Goal: Task Accomplishment & Management: Use online tool/utility

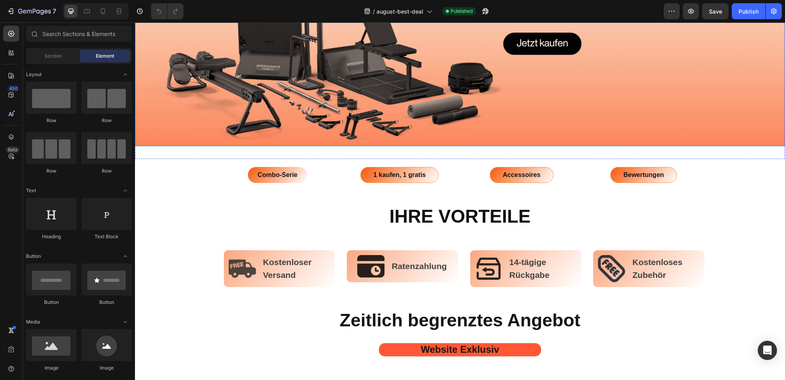
scroll to position [218, 0]
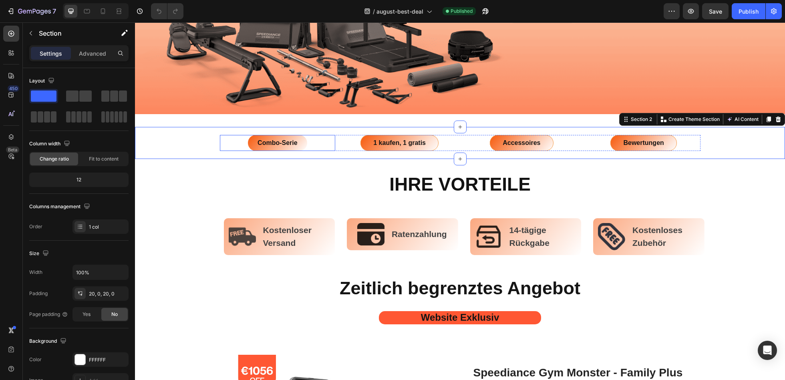
click at [328, 142] on div "Combo-Serie Button" at bounding box center [278, 143] width 116 height 16
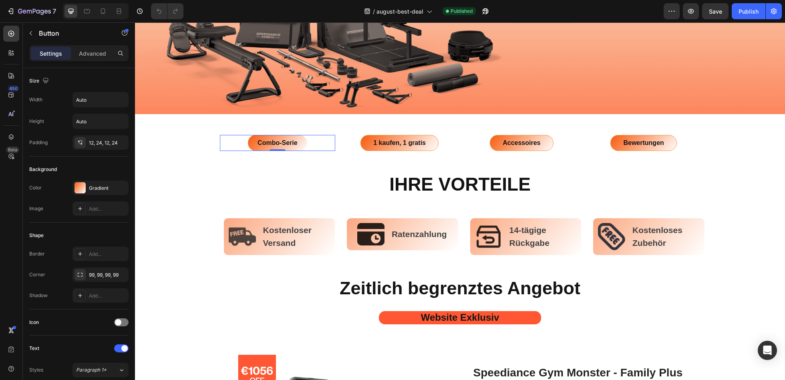
click at [229, 136] on div "Combo-Serie Button 0" at bounding box center [278, 143] width 116 height 16
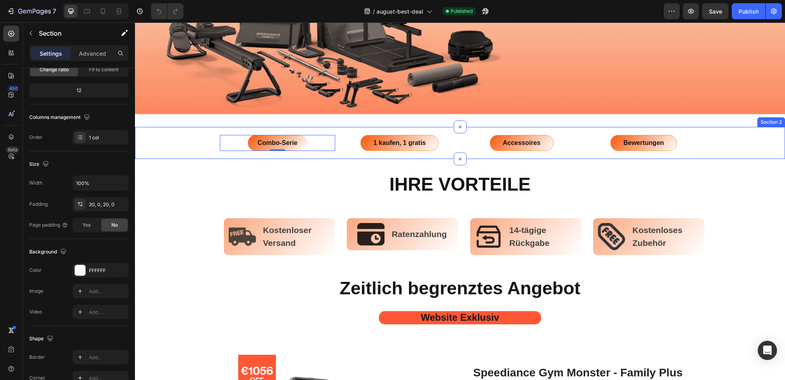
click at [179, 139] on div "Combo-Serie Button 0 1 kaufen, 1 gratis Button Accessoires Button Bewertungen B…" at bounding box center [460, 143] width 650 height 16
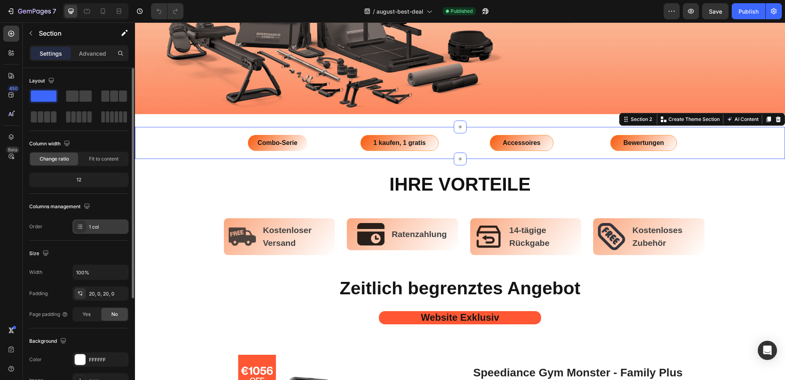
click at [97, 230] on div "1 col" at bounding box center [100, 226] width 56 height 14
click at [92, 328] on div "Layout Column width Change ratio Fit to content 12 Columns management Order 1 c…" at bounding box center [78, 371] width 99 height 87
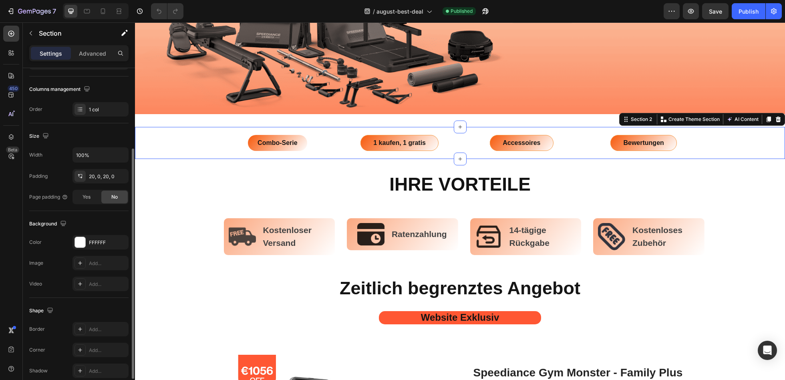
scroll to position [26, 0]
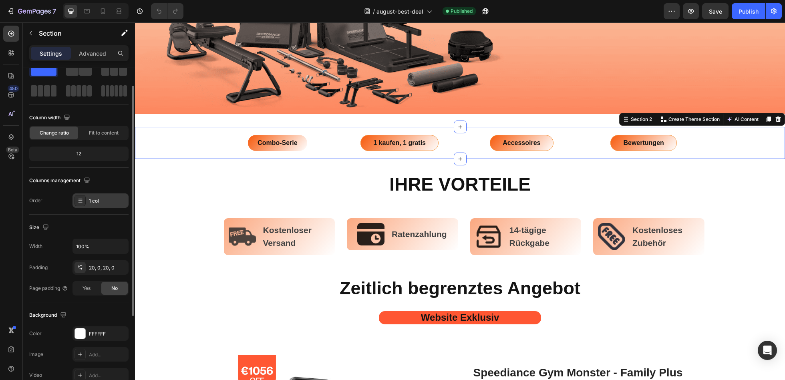
click at [109, 205] on div "1 col" at bounding box center [100, 200] width 56 height 14
click at [101, 177] on div "Columns management" at bounding box center [78, 180] width 99 height 13
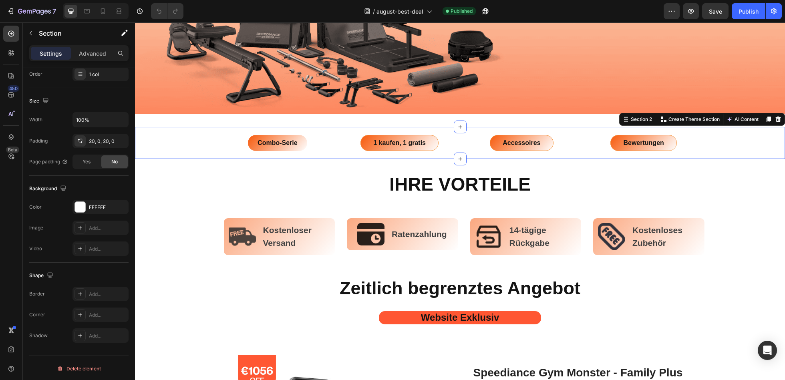
click at [207, 141] on div "Combo-Serie Button 1 kaufen, 1 gratis Button Accessoires Button Bewertungen But…" at bounding box center [460, 143] width 650 height 16
click at [258, 141] on p "Combo-Serie" at bounding box center [278, 143] width 40 height 6
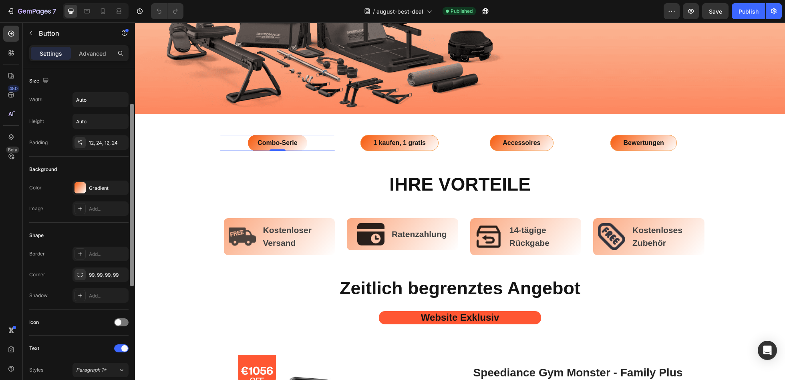
scroll to position [230, 0]
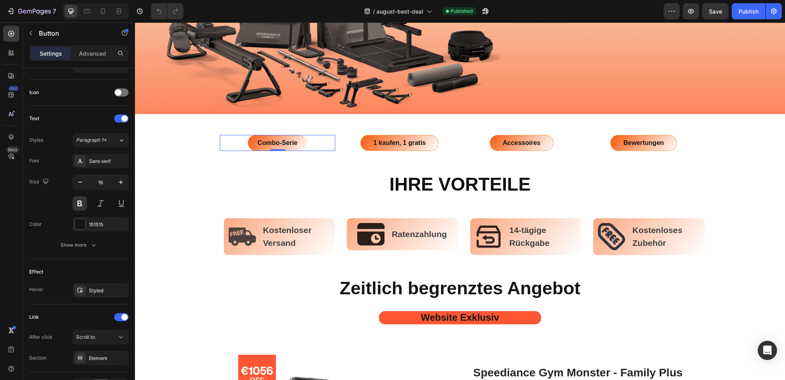
click at [325, 139] on div "Combo-Serie Button 0" at bounding box center [278, 143] width 116 height 16
click at [97, 357] on div "Element" at bounding box center [100, 358] width 23 height 7
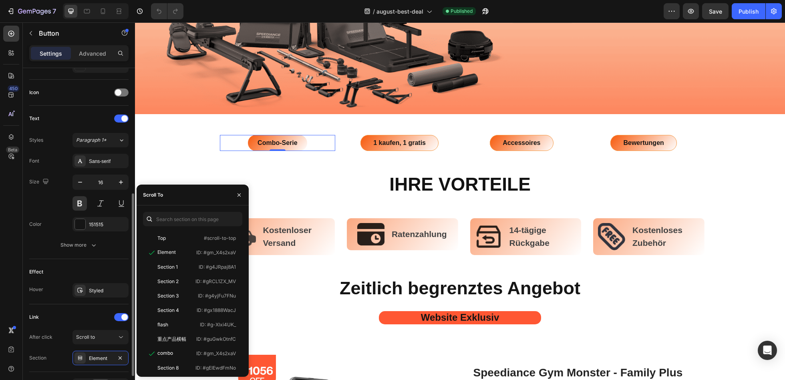
click at [86, 255] on div "Text Styles Paragraph 1* Font Sans-serif Size 16 Color 151515 Show more" at bounding box center [78, 182] width 99 height 153
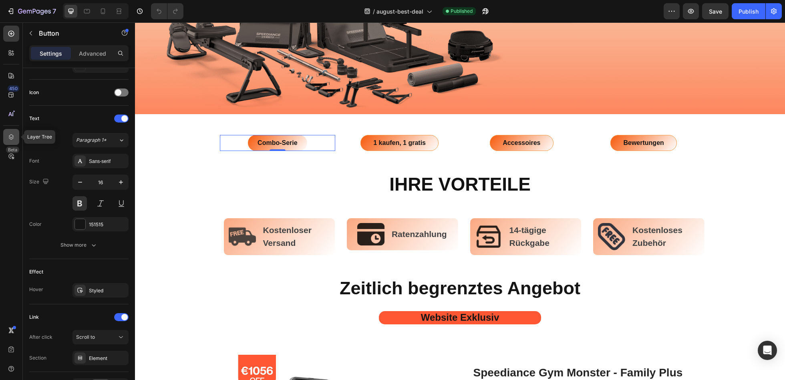
click at [10, 134] on icon at bounding box center [11, 137] width 8 height 8
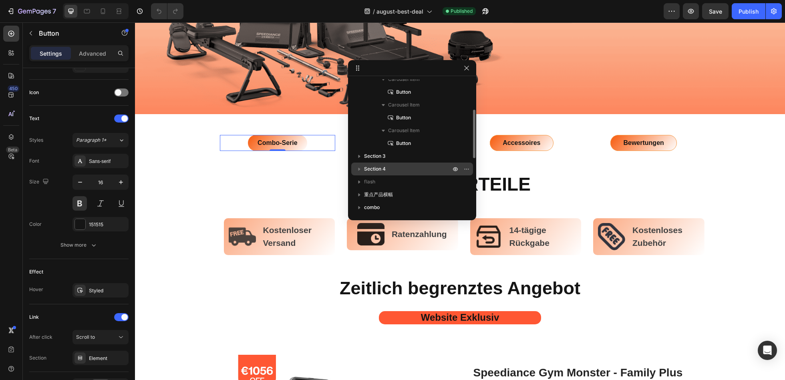
scroll to position [0, 0]
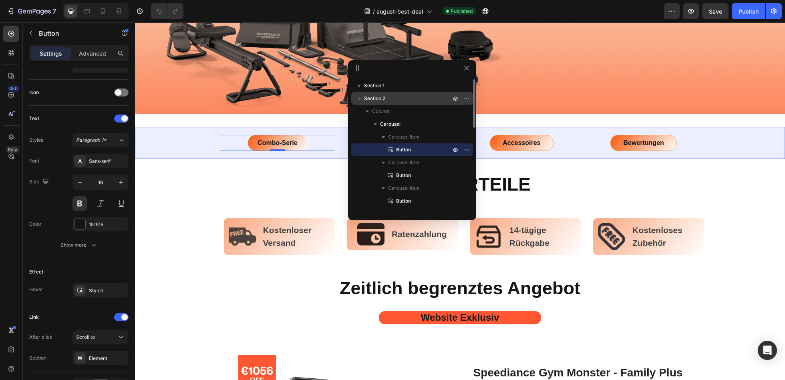
click at [358, 98] on icon "button" at bounding box center [359, 99] width 3 height 2
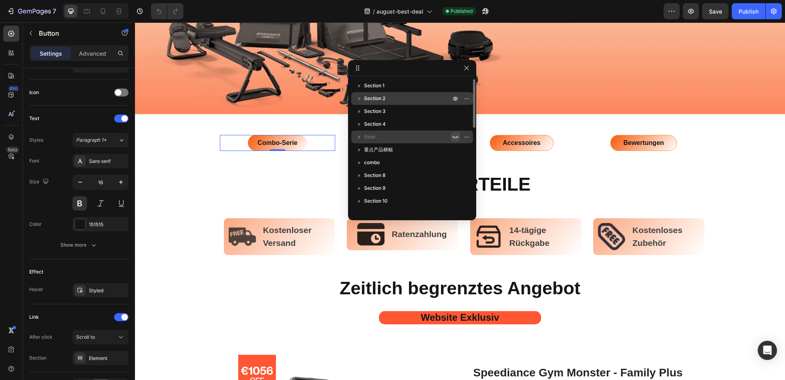
click at [455, 139] on icon "button" at bounding box center [455, 137] width 6 height 6
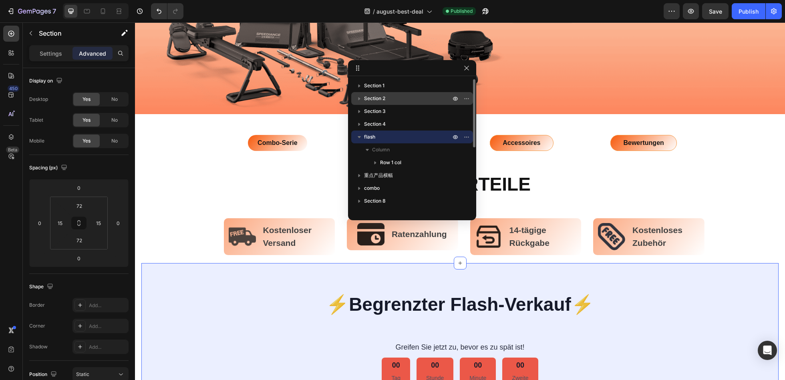
click at [361, 139] on icon "button" at bounding box center [359, 137] width 8 height 8
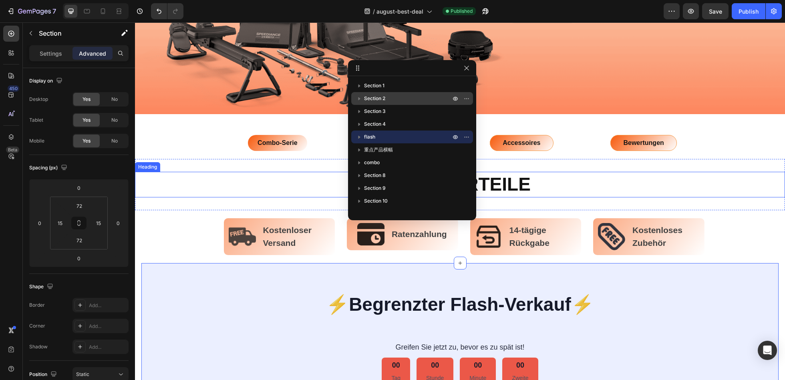
click at [748, 187] on h2 "IHRE VORTEILE" at bounding box center [460, 185] width 650 height 26
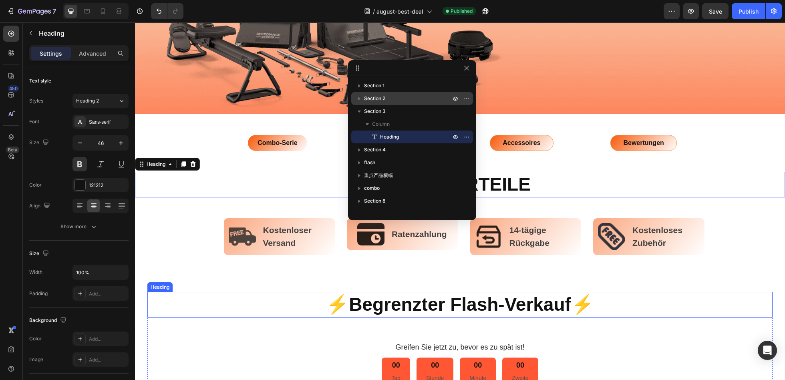
click at [690, 300] on h2 "⚡️Begrenzter Flash-Verkauf⚡️" at bounding box center [459, 305] width 625 height 26
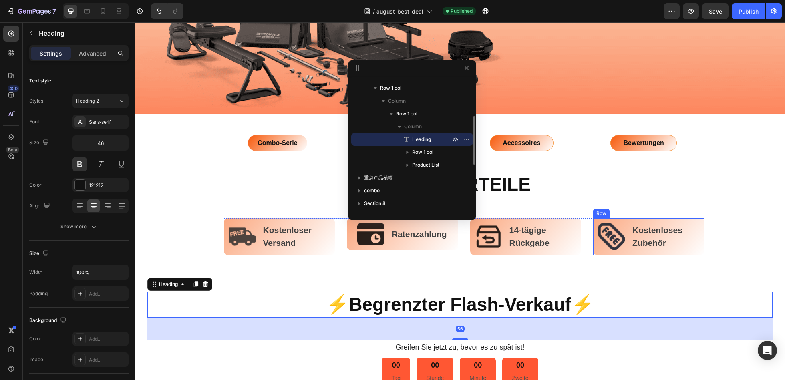
click at [731, 203] on div "IHRE VORTEILE Heading Section 3" at bounding box center [460, 184] width 650 height 51
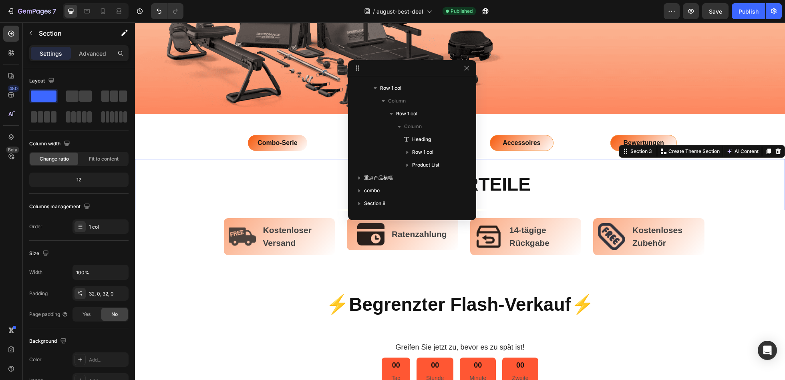
scroll to position [0, 0]
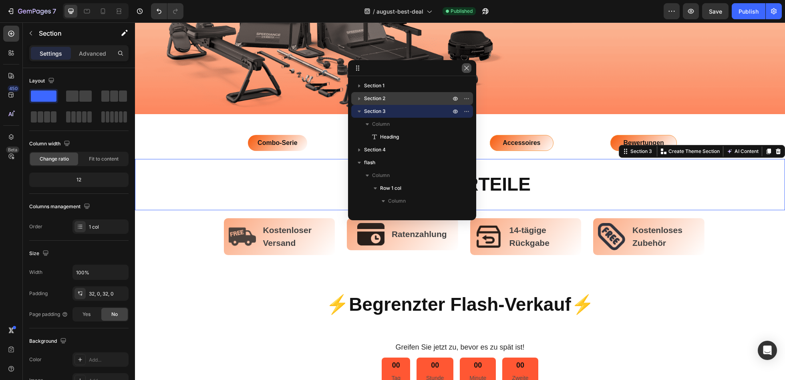
click at [467, 67] on icon "button" at bounding box center [466, 68] width 6 height 6
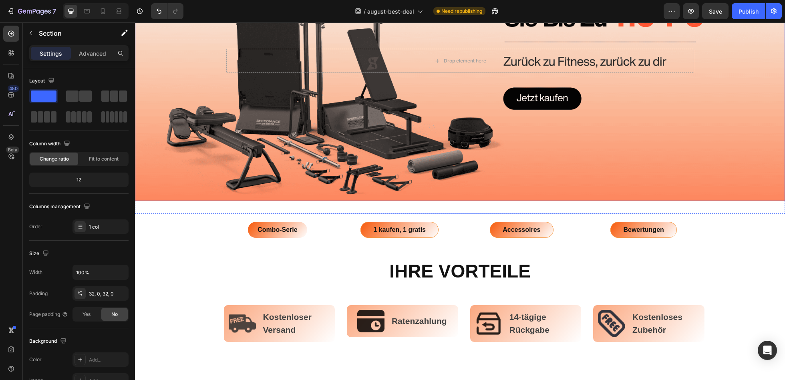
scroll to position [190, 0]
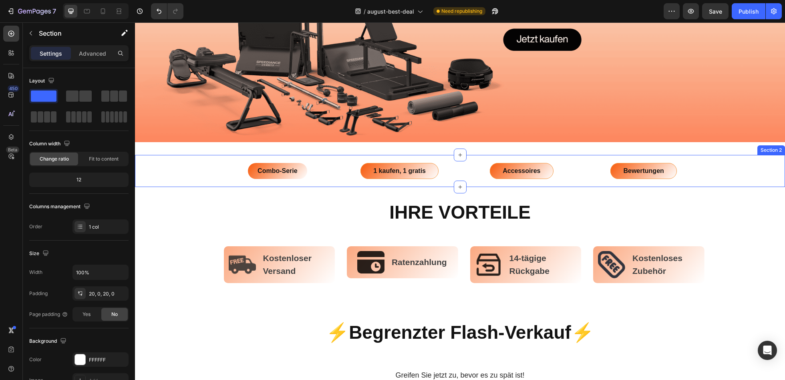
click at [716, 167] on div "Combo-Serie Button 1 kaufen, 1 gratis Button Accessoires Button Bewertungen But…" at bounding box center [460, 171] width 650 height 16
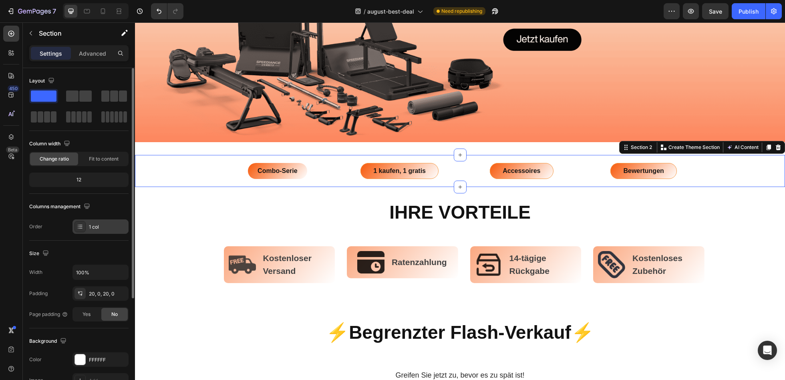
click at [112, 229] on div "1 col" at bounding box center [108, 226] width 38 height 7
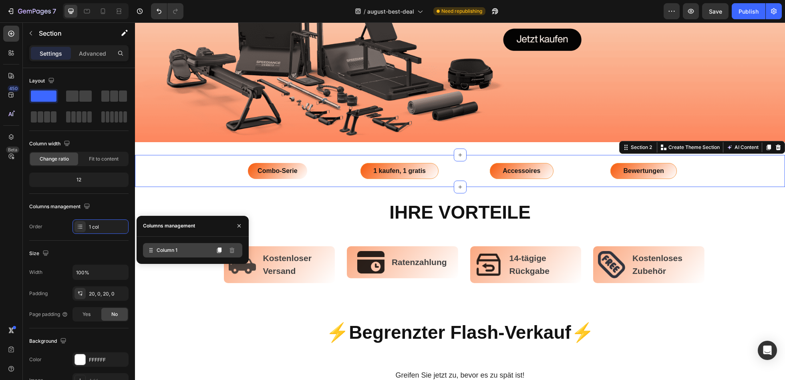
click at [185, 252] on div "Column 1" at bounding box center [192, 250] width 99 height 14
drag, startPoint x: 320, startPoint y: 273, endPoint x: 206, endPoint y: 178, distance: 148.5
click at [221, 251] on icon at bounding box center [219, 251] width 4 height 6
click at [203, 176] on div "Combo-Serie Button 1 kaufen, 1 gratis Button Accessoires Button Bewertungen But…" at bounding box center [460, 171] width 650 height 16
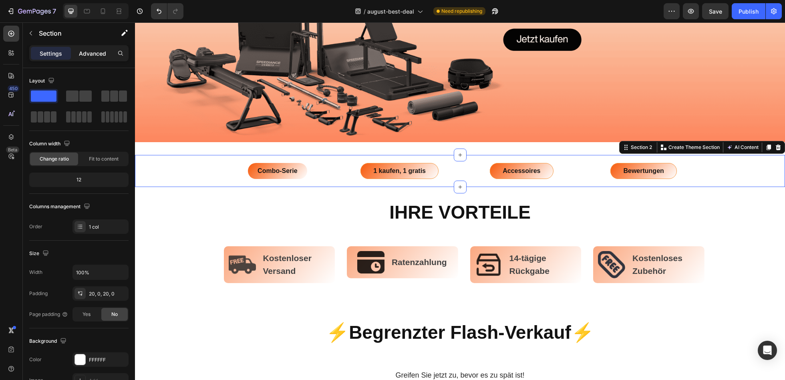
click at [80, 54] on p "Advanced" at bounding box center [92, 53] width 27 height 8
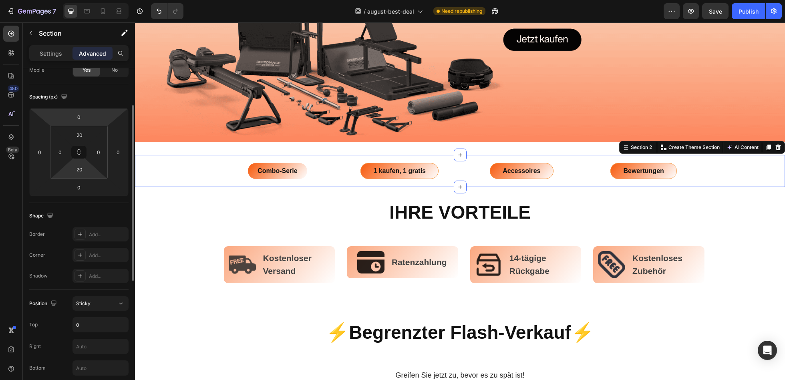
scroll to position [304, 0]
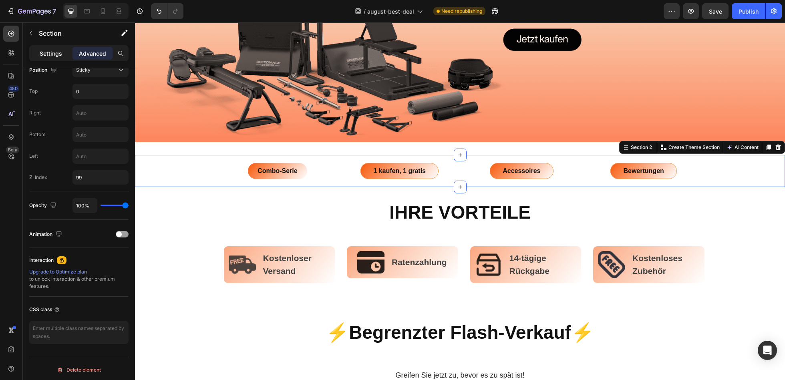
click at [62, 58] on div "Settings" at bounding box center [51, 53] width 40 height 13
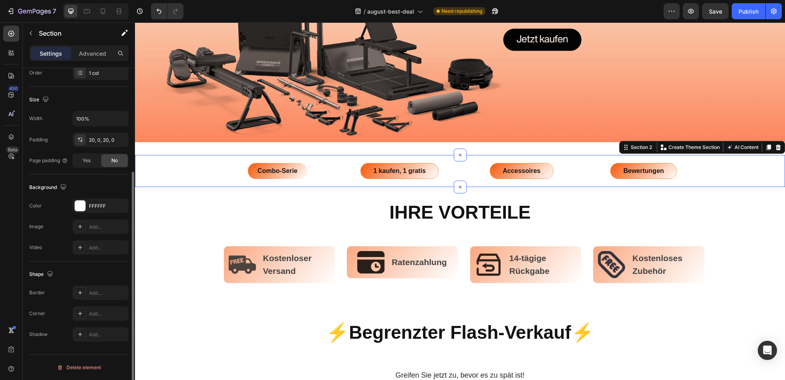
scroll to position [153, 0]
click at [99, 178] on div "Background The changes might be hidden by the video. Color FFFFFF Image Add... …" at bounding box center [78, 219] width 99 height 87
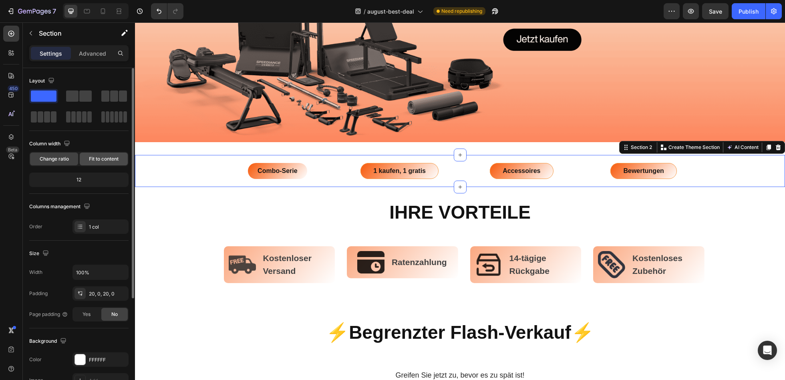
click at [89, 161] on span "Fit to content" at bounding box center [104, 158] width 30 height 7
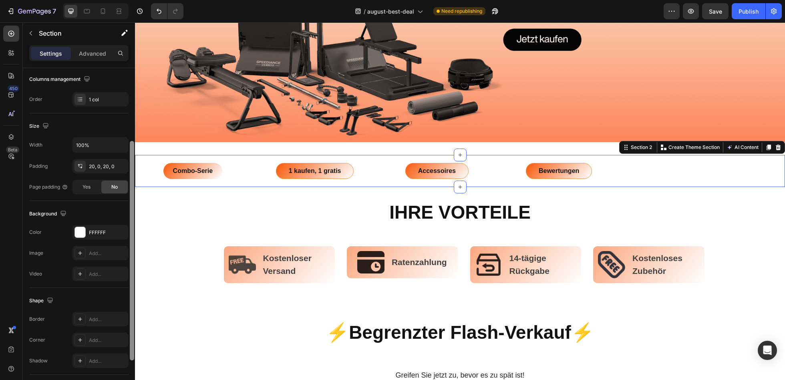
scroll to position [128, 0]
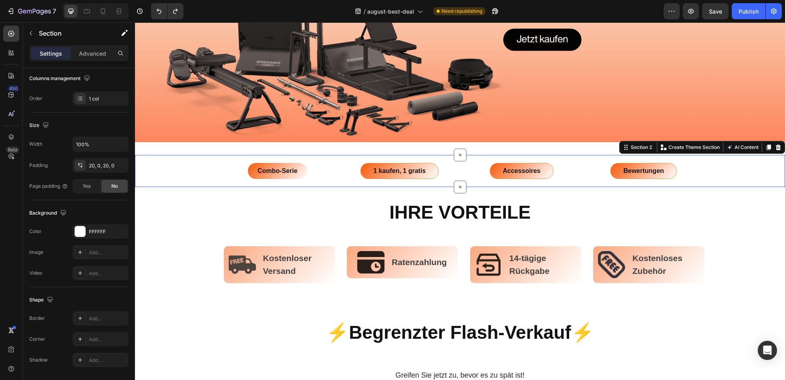
click at [745, 169] on div "Combo-Serie Button 1 kaufen, 1 gratis Button Accessoires Button Bewertungen But…" at bounding box center [460, 171] width 650 height 16
click at [189, 169] on div "Combo-Serie Button 1 kaufen, 1 gratis Button Accessoires Button Bewertungen But…" at bounding box center [460, 171] width 650 height 16
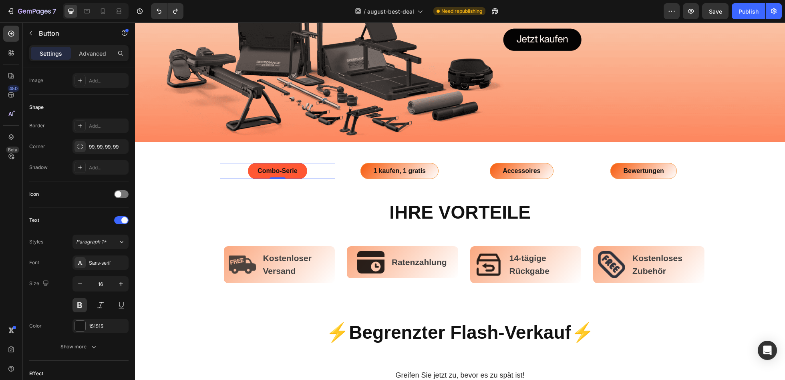
click at [291, 175] on link "Combo-Serie" at bounding box center [277, 171] width 59 height 16
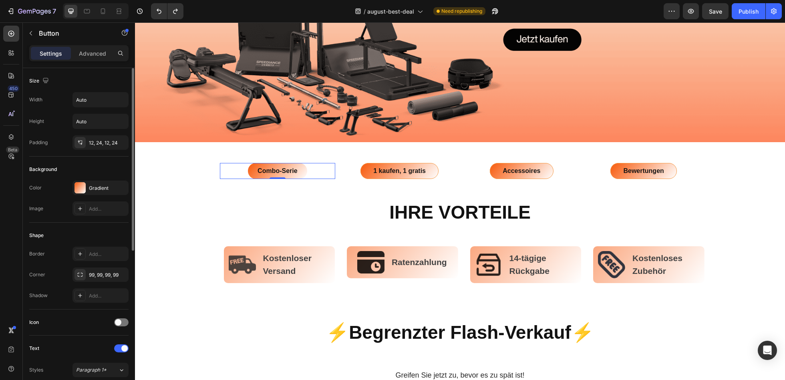
scroll to position [279, 0]
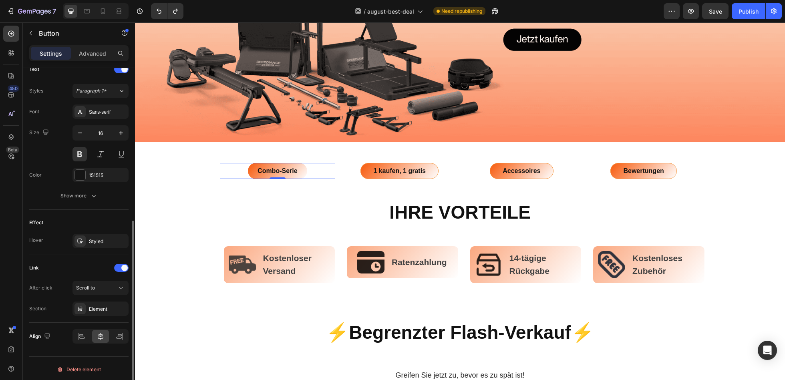
click at [109, 294] on div "After click Scroll to Section Element" at bounding box center [78, 298] width 99 height 35
click at [109, 289] on div "Scroll to" at bounding box center [96, 287] width 41 height 7
click at [88, 266] on div "Link" at bounding box center [78, 268] width 99 height 13
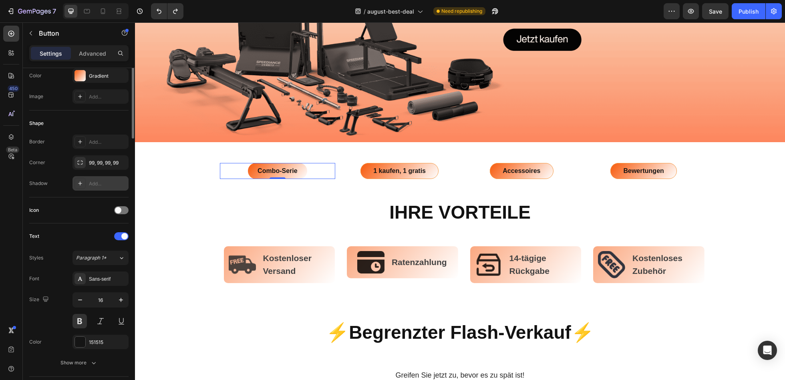
scroll to position [0, 0]
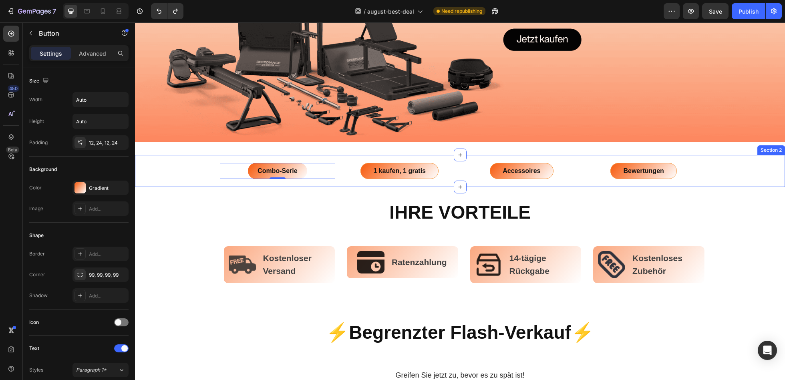
click at [195, 168] on div "Combo-Serie Button 0 1 kaufen, 1 gratis Button Accessoires Button Bewertungen B…" at bounding box center [460, 171] width 650 height 16
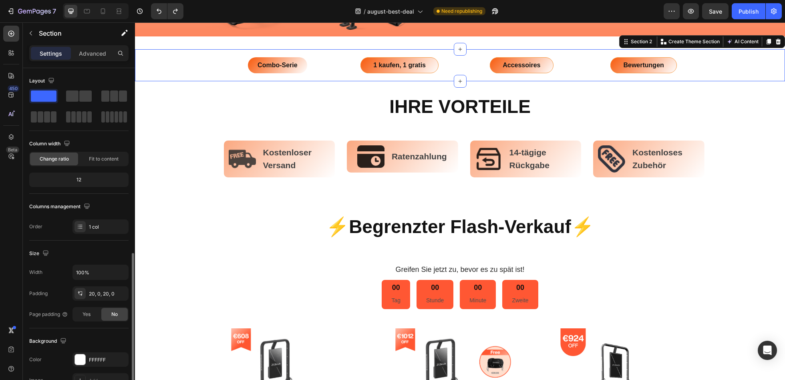
scroll to position [153, 0]
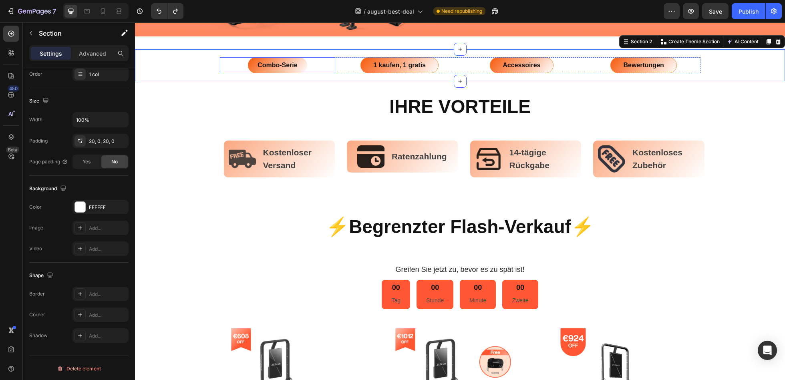
click at [312, 60] on div "Combo-Serie Button" at bounding box center [278, 65] width 116 height 16
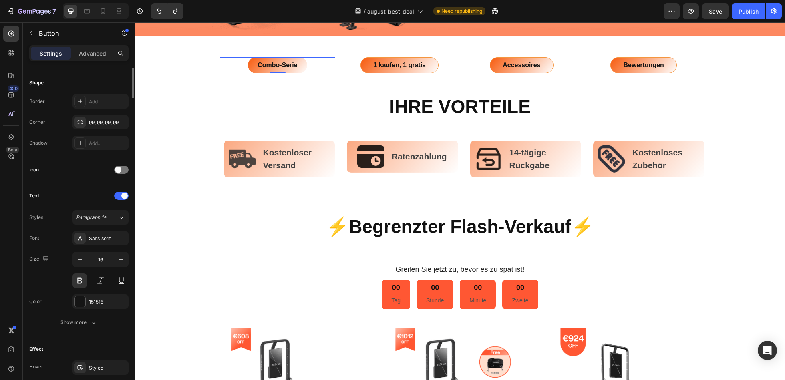
scroll to position [0, 0]
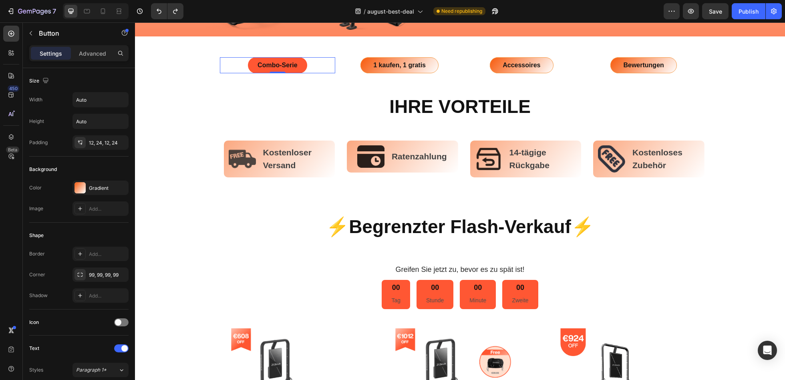
click at [292, 57] on link "Combo-Serie" at bounding box center [277, 65] width 59 height 16
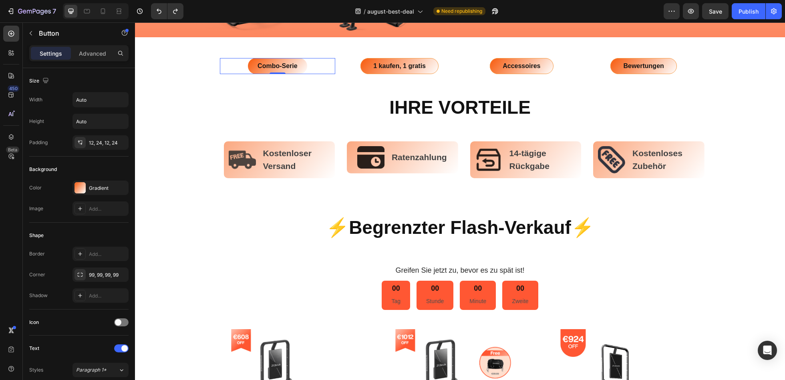
scroll to position [278, 0]
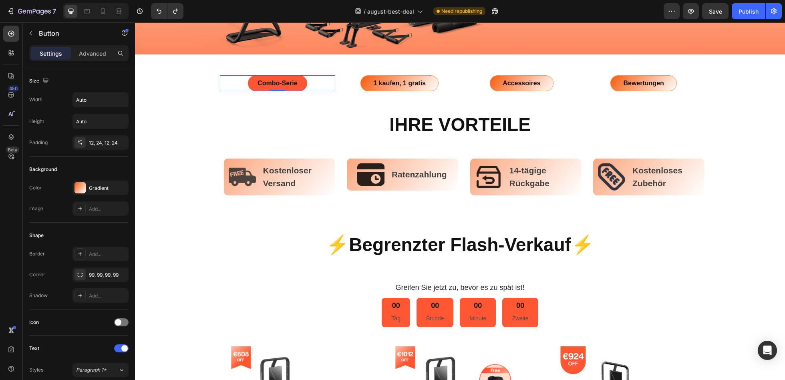
click at [251, 76] on link "Combo-Serie" at bounding box center [277, 83] width 59 height 16
click at [248, 79] on link "Combo-Serie" at bounding box center [277, 83] width 59 height 16
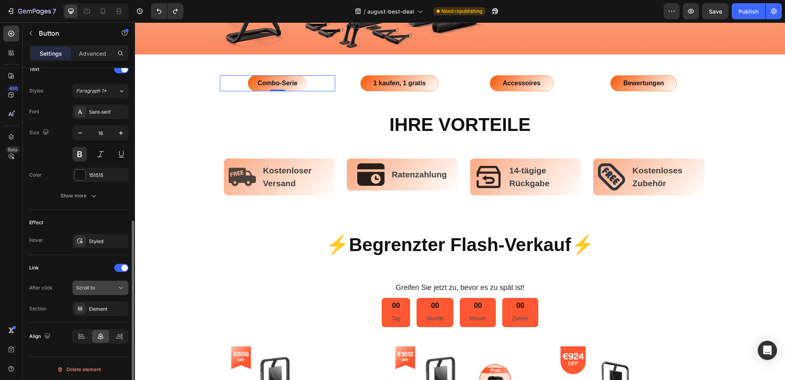
click at [110, 291] on button "Scroll to" at bounding box center [100, 288] width 56 height 14
click at [77, 273] on div "Link After click Scroll to Section Element" at bounding box center [78, 289] width 99 height 54
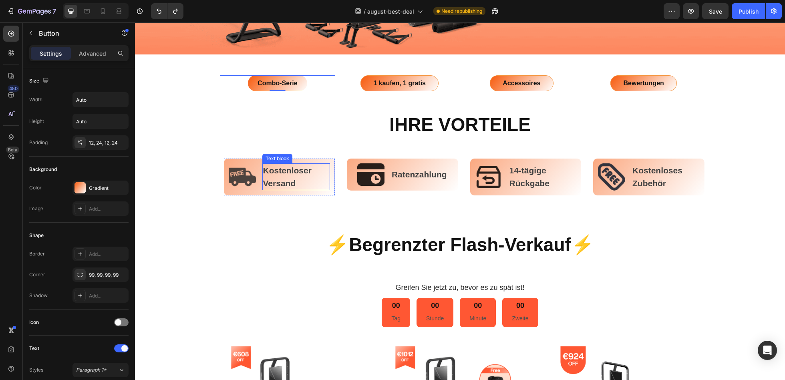
click at [311, 185] on p "Kostenloser Versand" at bounding box center [296, 176] width 66 height 25
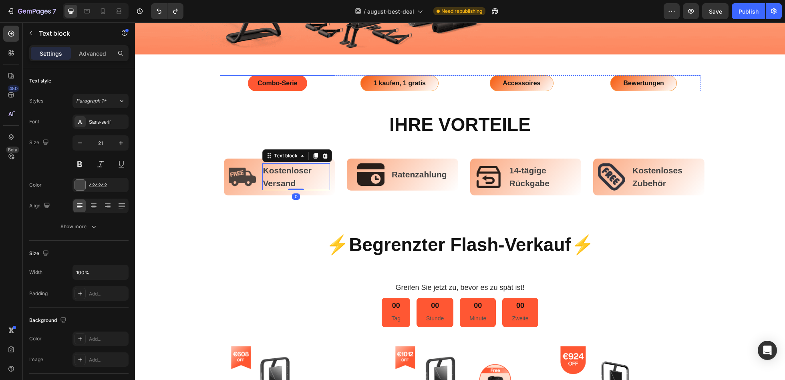
click at [301, 84] on link "Combo-Serie" at bounding box center [277, 83] width 59 height 16
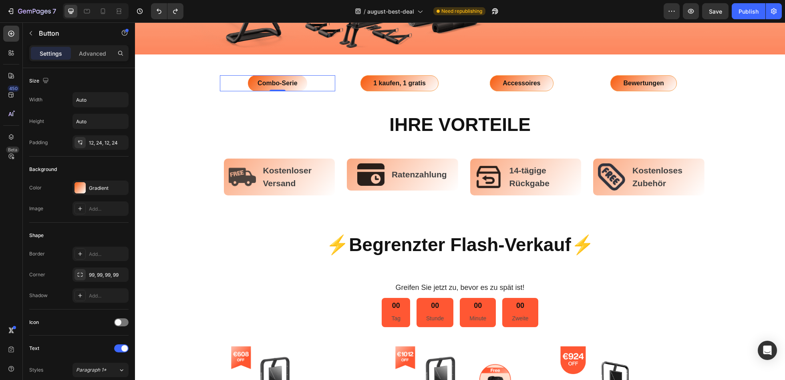
click at [314, 85] on div "Combo-Serie Button 0" at bounding box center [278, 83] width 116 height 16
click at [189, 77] on div "Combo-Serie Button 0 1 kaufen, 1 gratis Button Accessoires Button Bewertungen B…" at bounding box center [460, 83] width 650 height 16
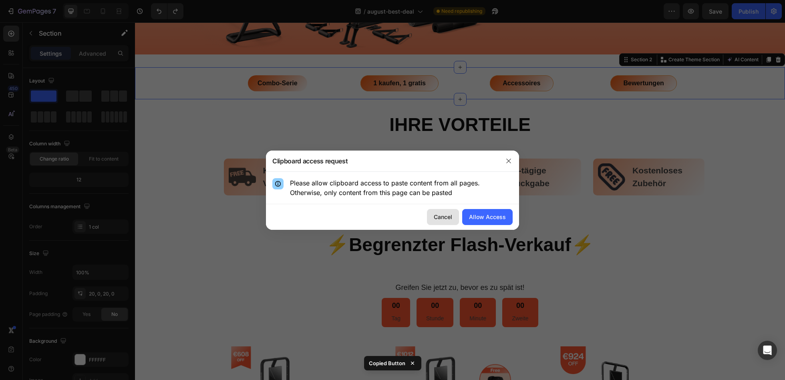
click at [441, 220] on div "Cancel" at bounding box center [443, 217] width 18 height 8
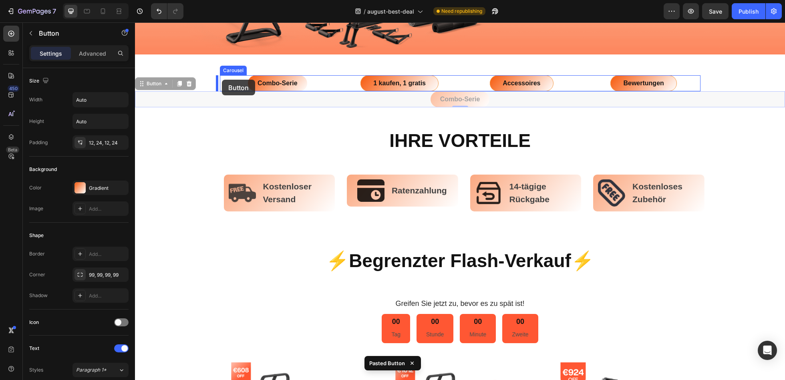
drag, startPoint x: 489, startPoint y: 94, endPoint x: 222, endPoint y: 80, distance: 267.1
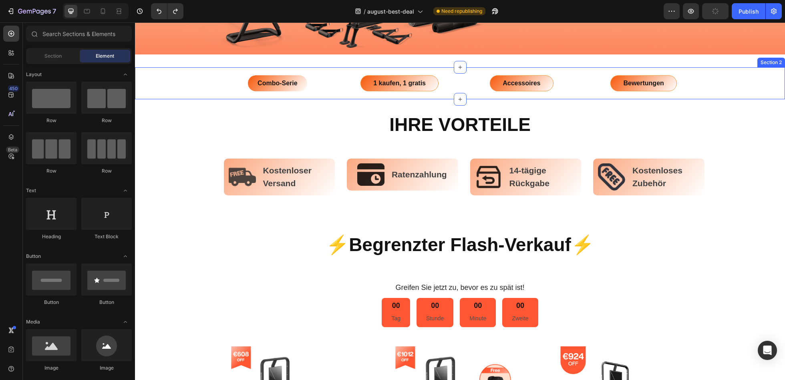
click at [735, 77] on div "Combo-Serie Button 1 kaufen, 1 gratis Button Accessoires Button Bewertungen But…" at bounding box center [460, 83] width 650 height 16
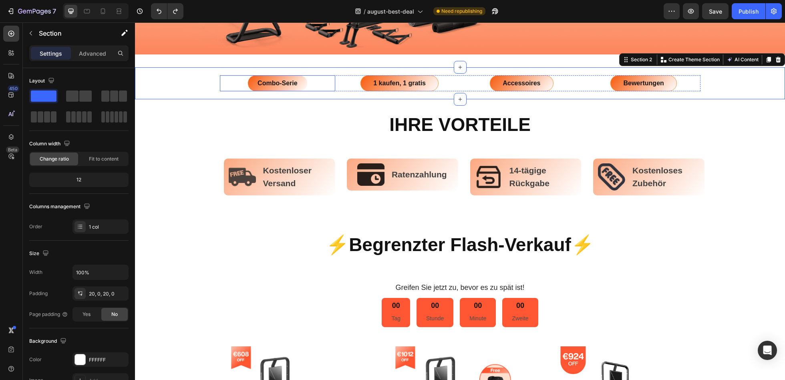
click at [223, 79] on div "Combo-Serie Button" at bounding box center [278, 83] width 116 height 16
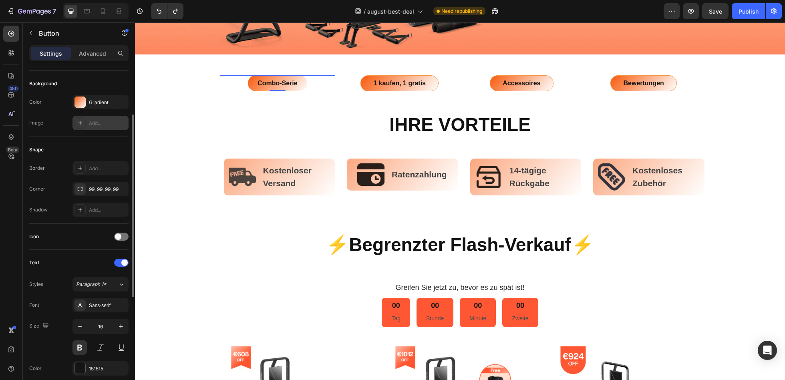
scroll to position [279, 0]
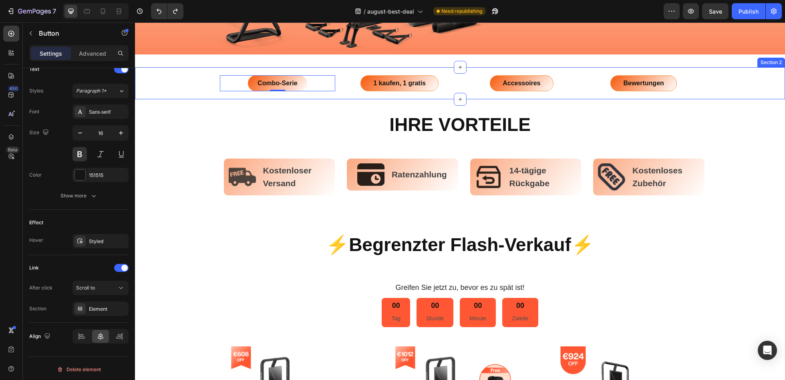
click at [187, 72] on div "Combo-Serie Button 0 1 kaufen, 1 gratis Button Accessoires Button Bewertungen B…" at bounding box center [460, 83] width 650 height 32
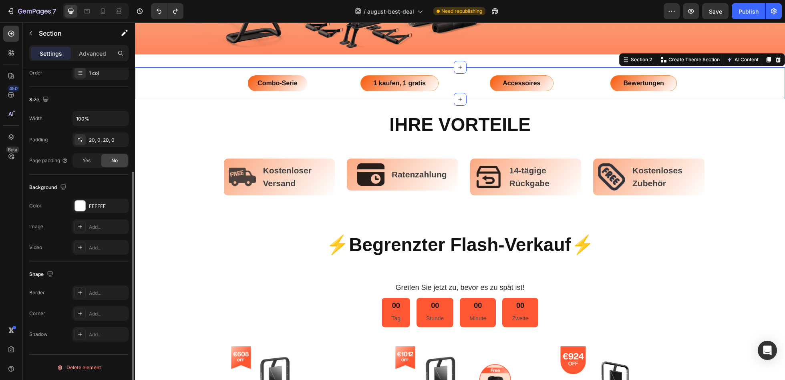
scroll to position [0, 0]
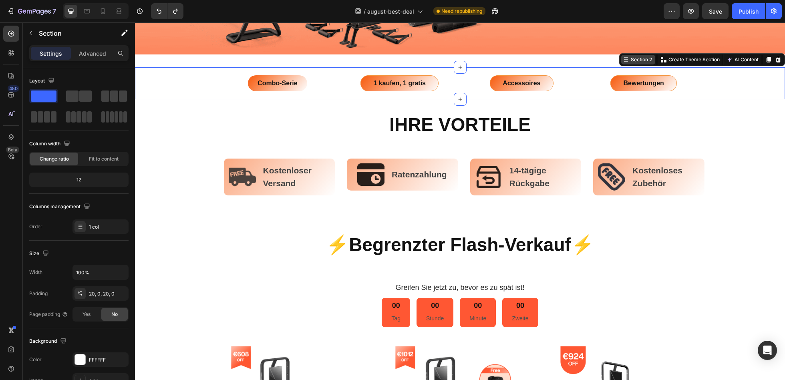
click at [640, 60] on div "Section 2" at bounding box center [641, 59] width 24 height 7
click at [92, 250] on div "Size" at bounding box center [78, 253] width 99 height 13
click at [102, 50] on p "Advanced" at bounding box center [92, 53] width 27 height 8
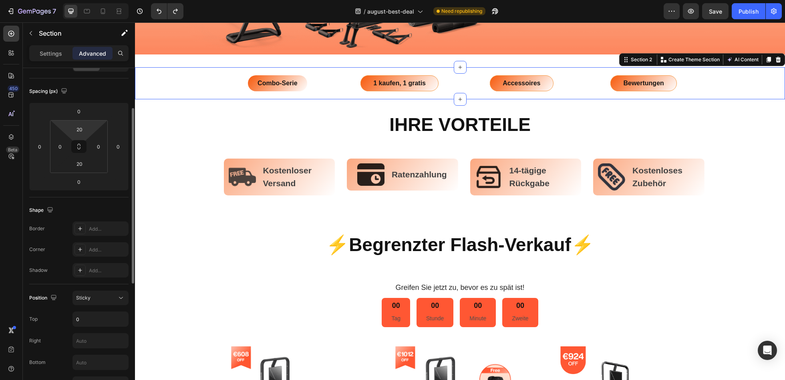
scroll to position [304, 0]
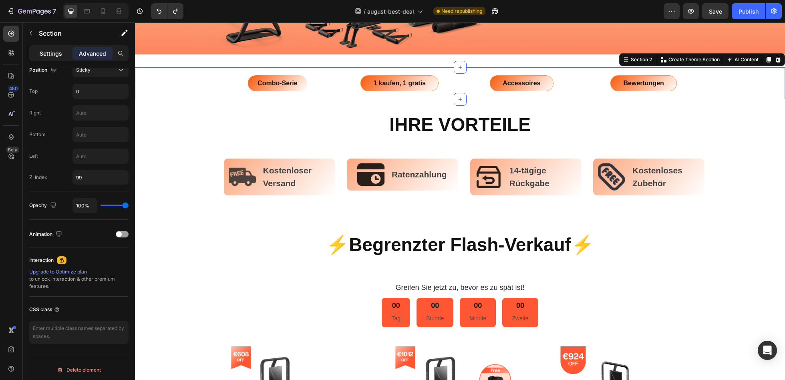
click at [49, 52] on p "Settings" at bounding box center [51, 53] width 22 height 8
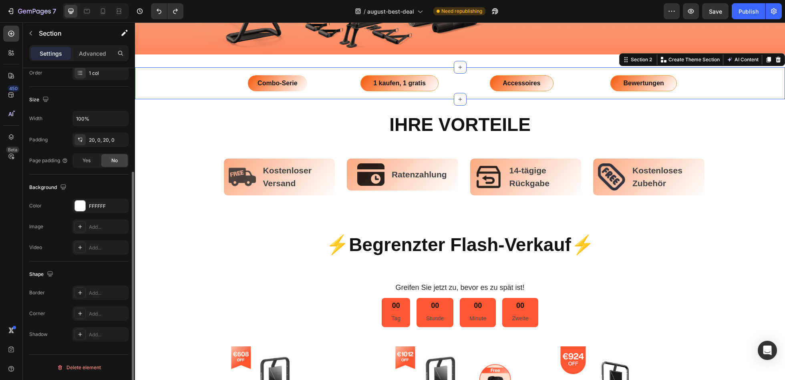
scroll to position [153, 0]
click at [207, 82] on div "Combo-Serie Button 1 kaufen, 1 gratis Button Accessoires Button Bewertungen But…" at bounding box center [460, 83] width 650 height 16
click at [349, 84] on div "1 kaufen, 1 gratis Button" at bounding box center [400, 83] width 116 height 16
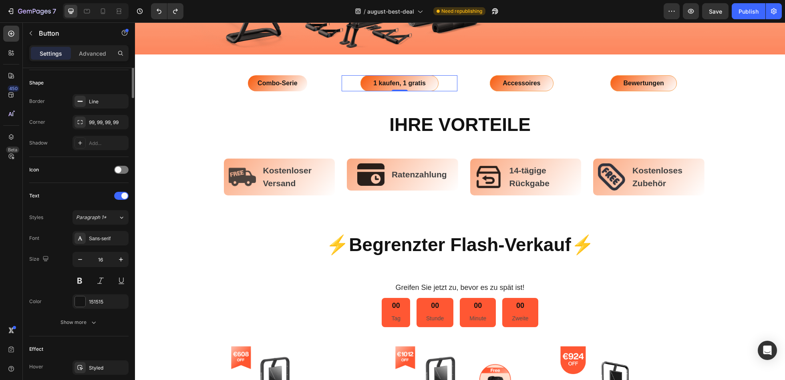
scroll to position [0, 0]
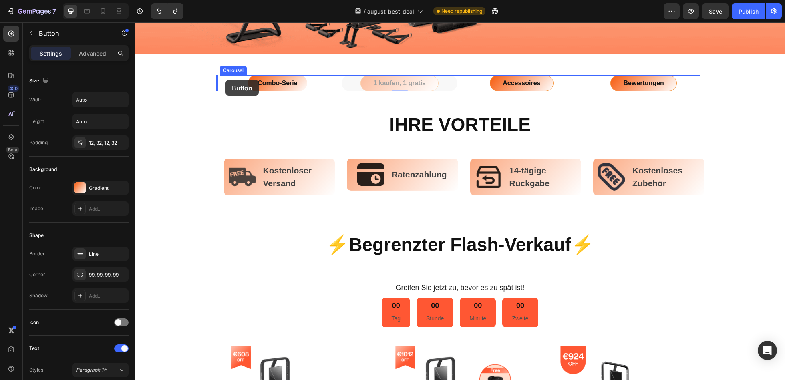
drag, startPoint x: 347, startPoint y: 85, endPoint x: 225, endPoint y: 80, distance: 121.4
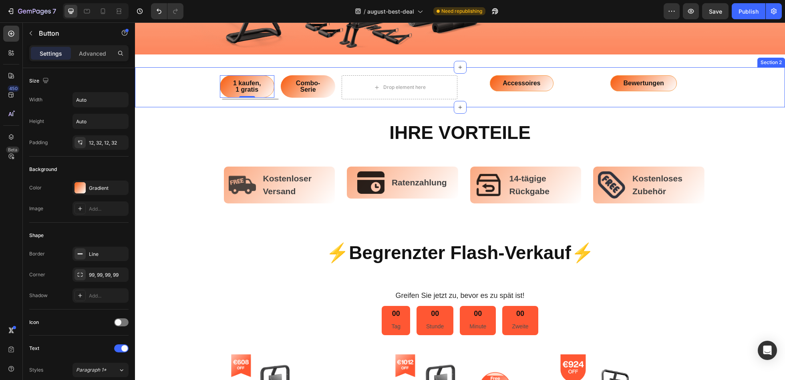
click at [254, 70] on div "1 kaufen, 1 gratis Button 0 Combo-Serie Button Row Drop element here Accessoire…" at bounding box center [460, 87] width 650 height 40
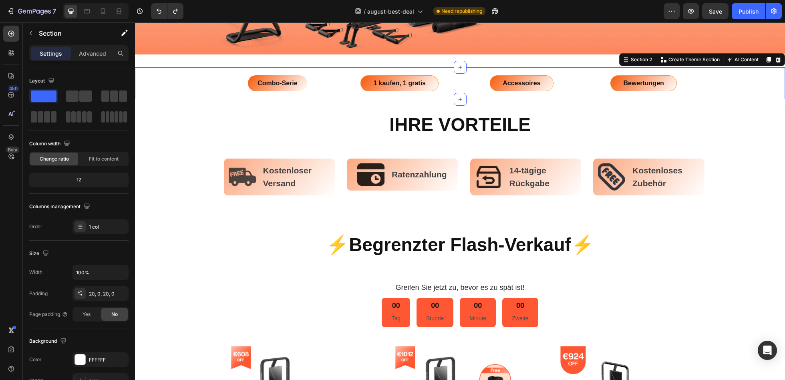
click at [749, 88] on div "Combo-Serie Button 1 kaufen, 1 gratis Button Accessoires Button Bewertungen But…" at bounding box center [460, 83] width 650 height 16
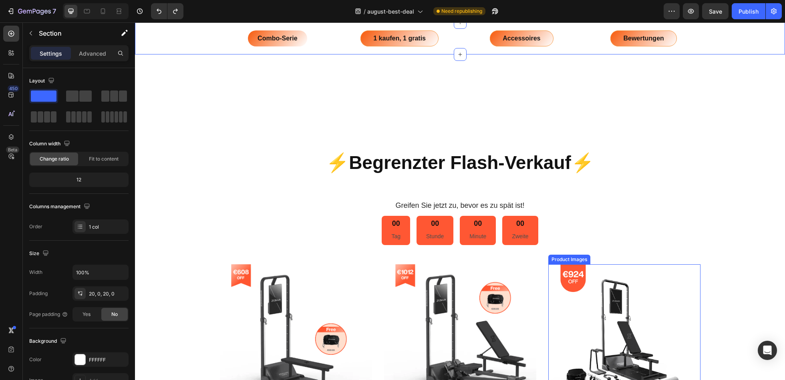
scroll to position [142, 0]
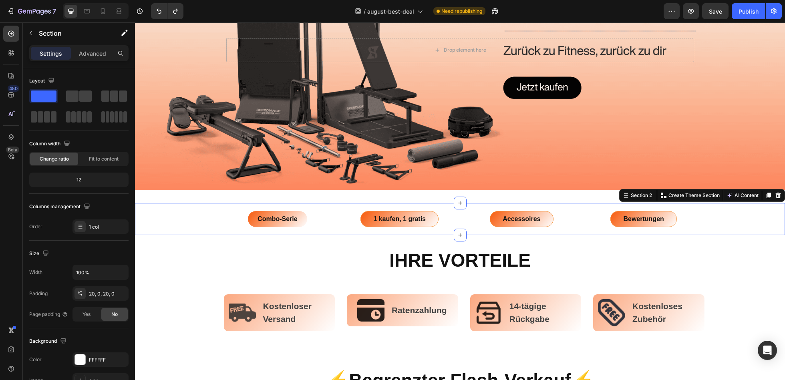
click at [193, 221] on div "Combo-Serie Button 1 kaufen, 1 gratis Button Accessoires Button Bewertungen But…" at bounding box center [460, 219] width 650 height 16
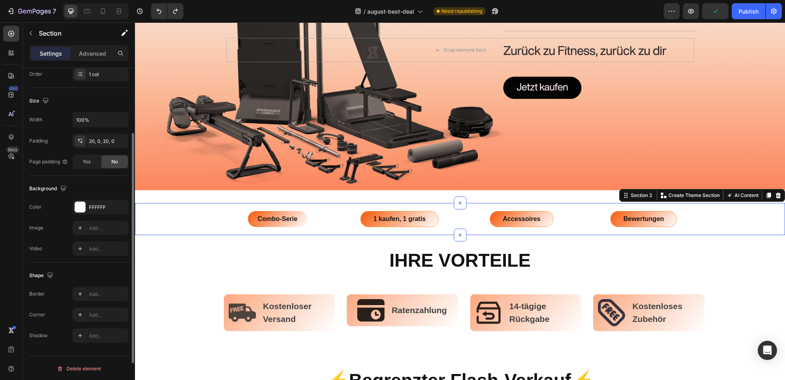
scroll to position [0, 0]
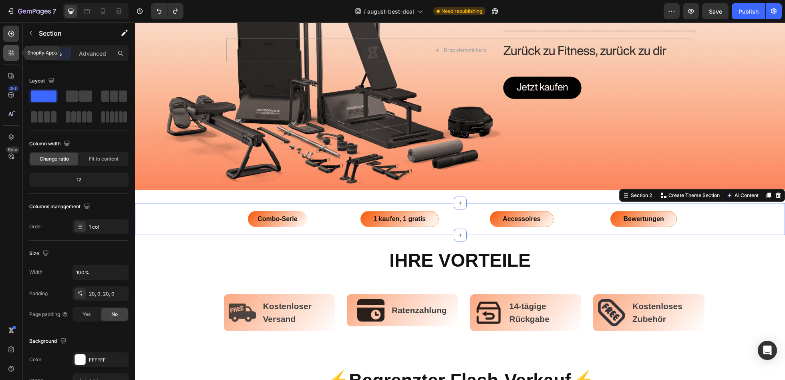
click at [9, 53] on icon at bounding box center [10, 54] width 2 height 2
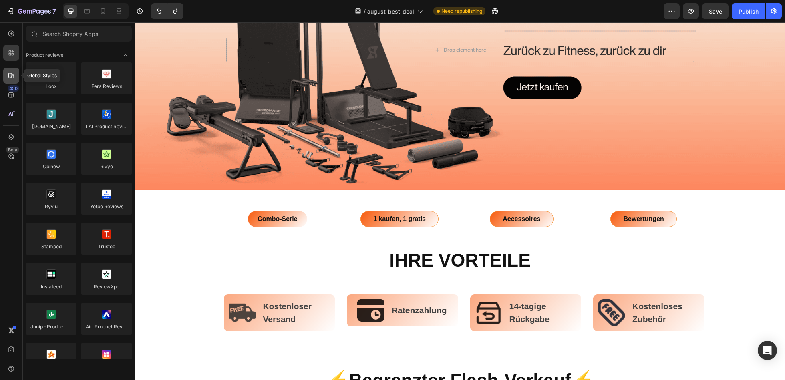
click at [12, 76] on icon at bounding box center [11, 76] width 8 height 8
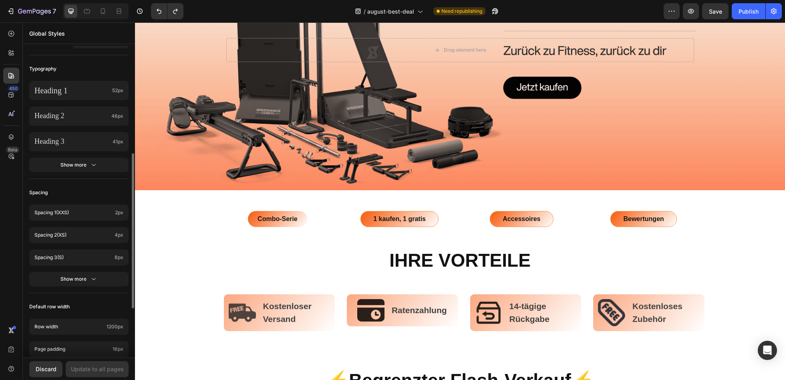
scroll to position [317, 0]
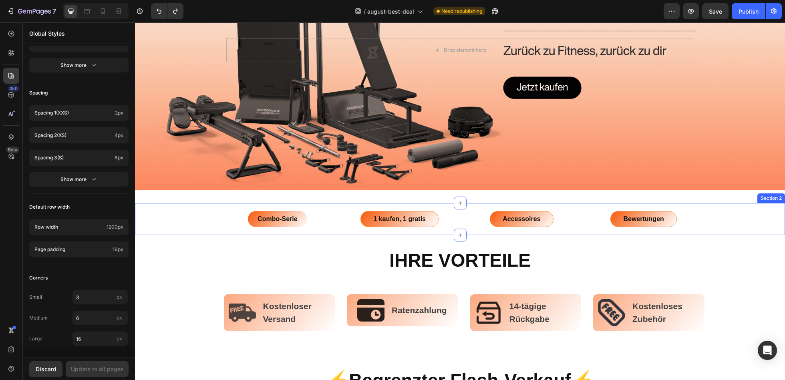
click at [198, 220] on div "Combo-Serie Button 1 kaufen, 1 gratis Button Accessoires Button Bewertungen But…" at bounding box center [460, 219] width 650 height 16
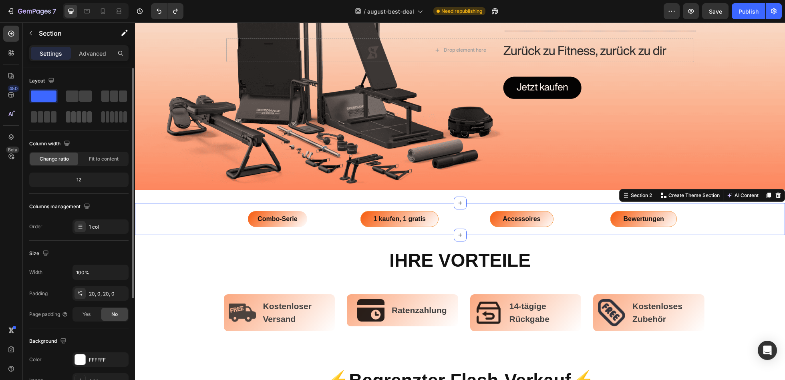
click at [76, 118] on span at bounding box center [78, 116] width 4 height 11
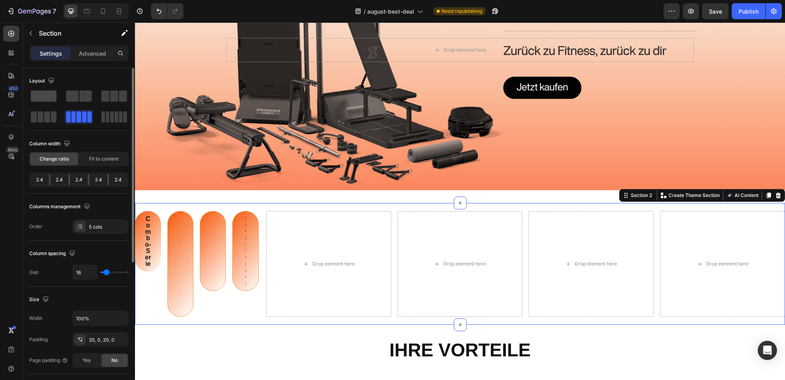
click at [44, 101] on span at bounding box center [44, 96] width 26 height 11
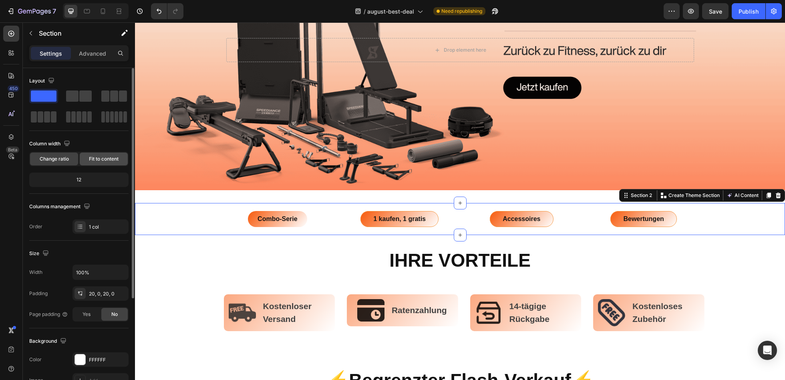
click at [91, 163] on div "Fit to content" at bounding box center [104, 159] width 48 height 13
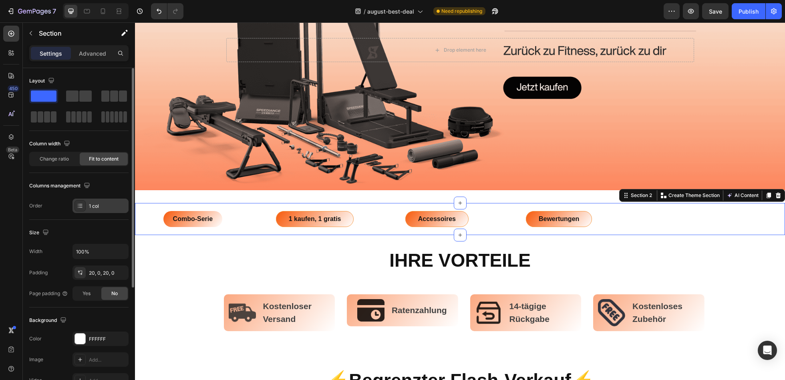
click at [103, 207] on div "1 col" at bounding box center [108, 206] width 38 height 7
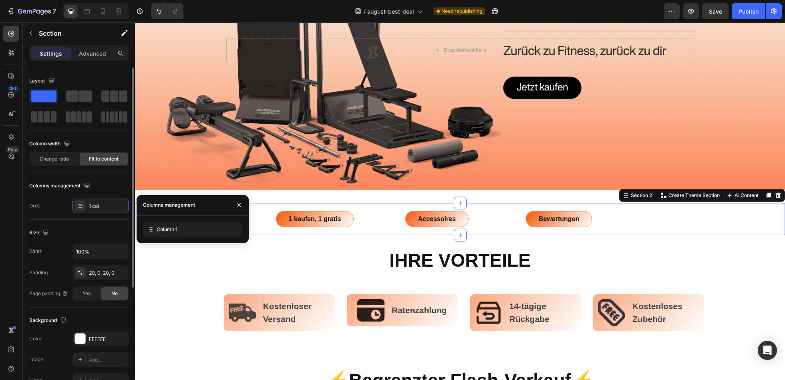
click at [93, 308] on div "Layout Column width Change ratio Fit to content Columns management Order 1 col" at bounding box center [78, 351] width 99 height 87
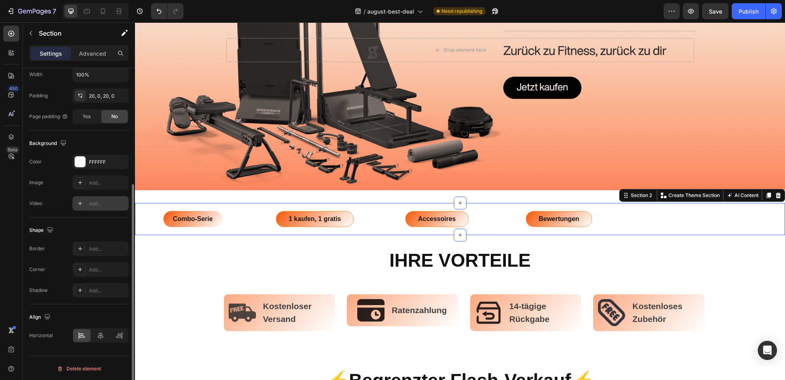
scroll to position [78, 0]
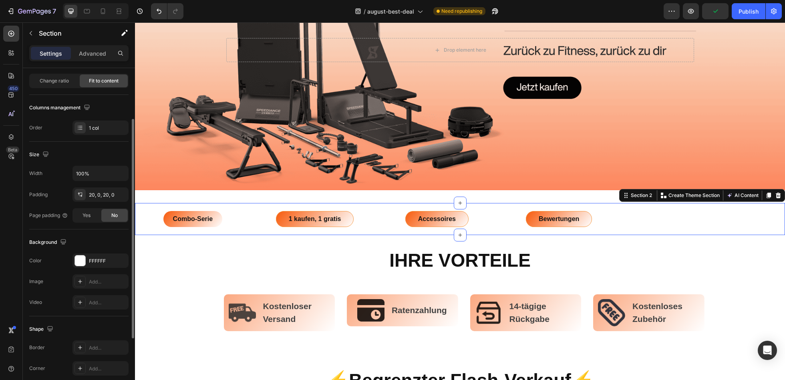
click at [53, 131] on div "Order 1 col" at bounding box center [78, 128] width 99 height 14
click at [39, 128] on div "Order" at bounding box center [35, 127] width 13 height 7
click at [49, 80] on span "Change ratio" at bounding box center [54, 80] width 29 height 7
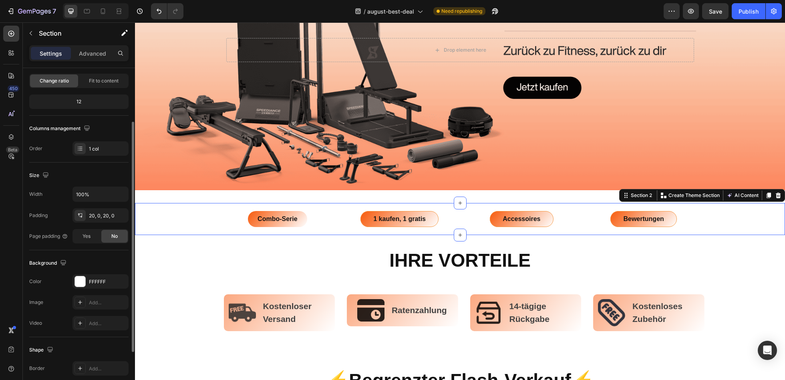
click at [95, 107] on div "12" at bounding box center [78, 102] width 99 height 14
click at [93, 99] on div "12" at bounding box center [79, 101] width 96 height 11
drag, startPoint x: 87, startPoint y: 101, endPoint x: 60, endPoint y: 99, distance: 27.3
click at [58, 96] on div "12" at bounding box center [79, 101] width 96 height 11
click at [79, 103] on div "12" at bounding box center [79, 101] width 96 height 11
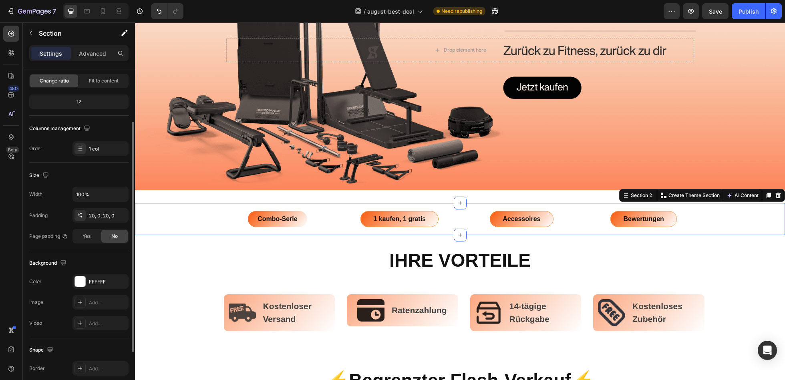
click at [79, 103] on div "12" at bounding box center [79, 101] width 96 height 11
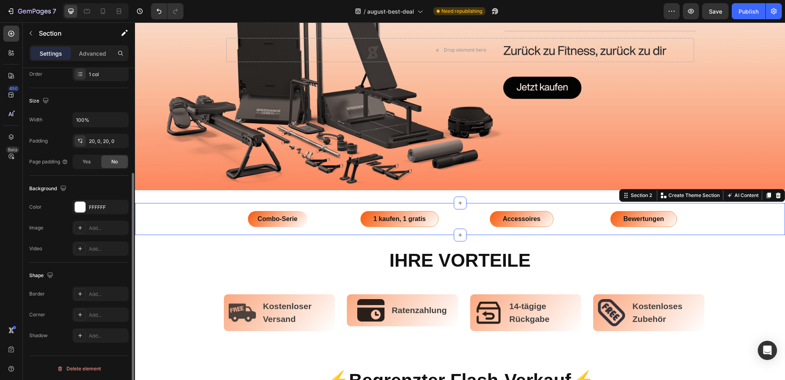
click at [212, 223] on div "Combo-Serie Button 1 kaufen, 1 gratis Button Accessoires Button Bewertungen But…" at bounding box center [460, 219] width 650 height 16
click at [117, 30] on button "button" at bounding box center [125, 33] width 16 height 16
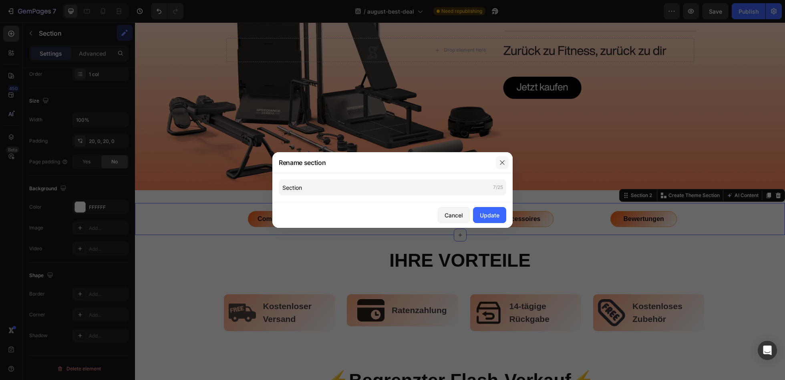
drag, startPoint x: 506, startPoint y: 163, endPoint x: 356, endPoint y: 136, distance: 152.6
click at [506, 163] on button "button" at bounding box center [502, 162] width 13 height 13
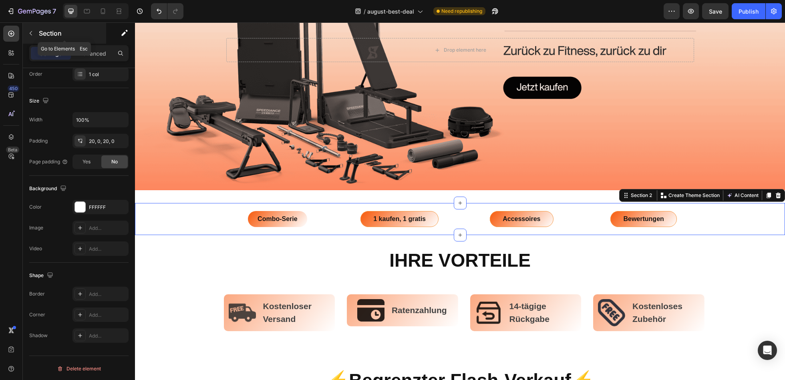
click at [36, 31] on button "button" at bounding box center [30, 33] width 13 height 13
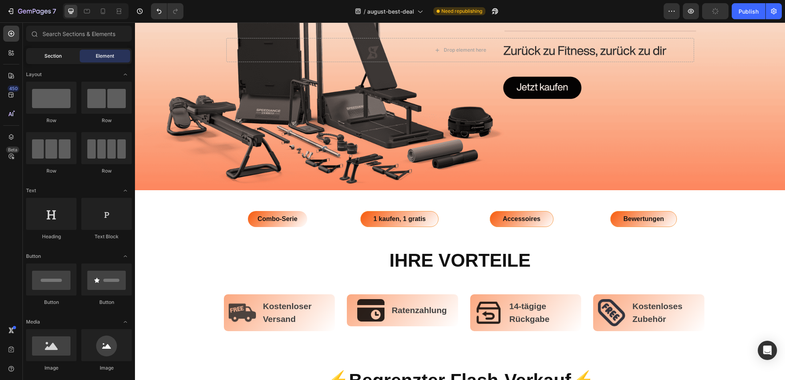
click at [54, 58] on span "Section" at bounding box center [52, 55] width 17 height 7
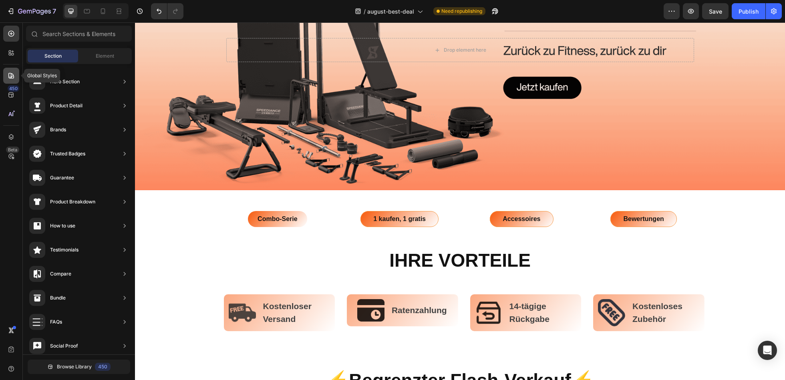
click at [13, 72] on icon at bounding box center [11, 76] width 8 height 8
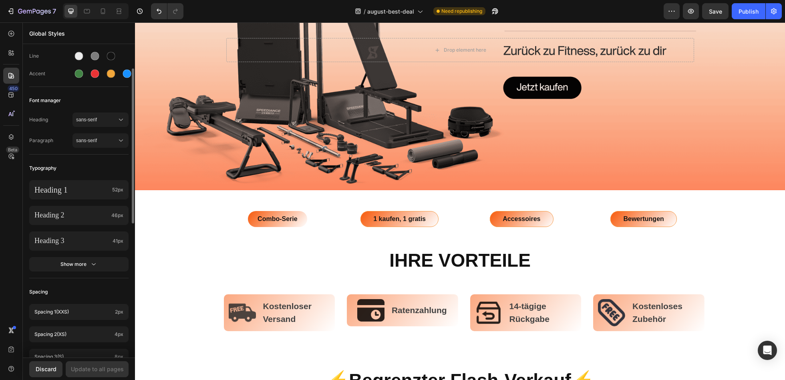
scroll to position [0, 0]
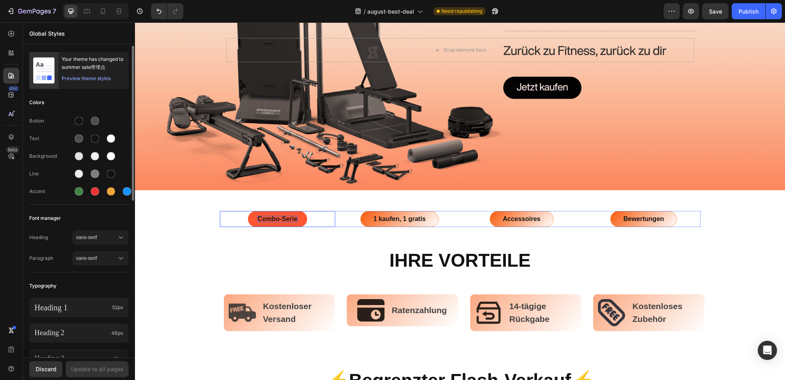
click at [292, 219] on p "Combo-Serie" at bounding box center [278, 219] width 40 height 6
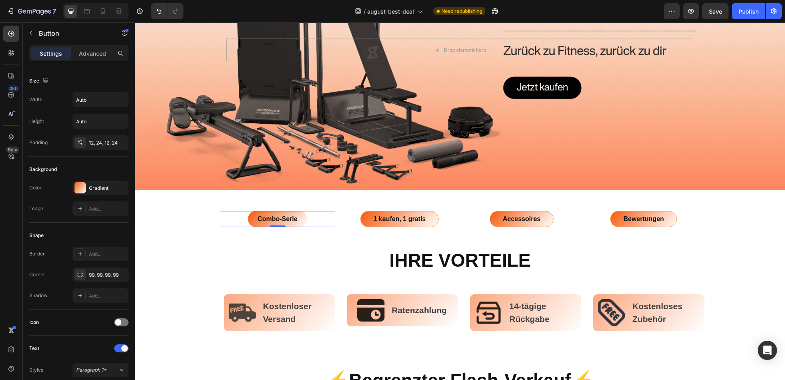
click at [306, 218] on div "Combo-Serie Button 0" at bounding box center [278, 219] width 116 height 16
click at [308, 215] on div "Combo-Serie Button 0" at bounding box center [278, 219] width 116 height 16
click at [439, 216] on div "1 kaufen, 1 gratis Button" at bounding box center [400, 219] width 116 height 16
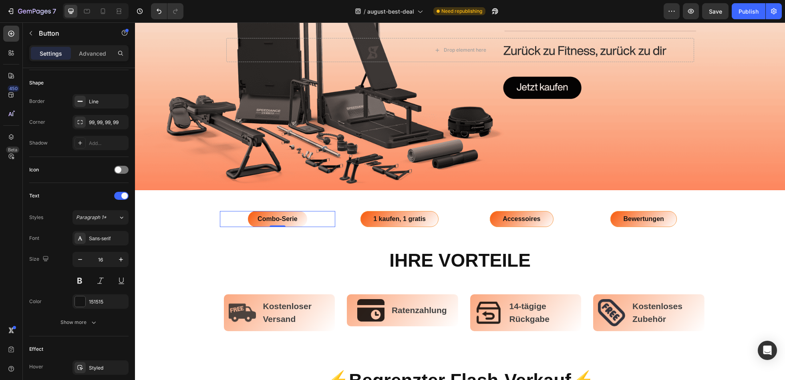
click at [237, 217] on div "Combo-Serie Button 0" at bounding box center [278, 219] width 116 height 16
click at [318, 219] on div "Combo-Serie Button 0" at bounding box center [278, 219] width 116 height 16
click at [223, 219] on div "Combo-Serie Button 0" at bounding box center [278, 219] width 116 height 16
click at [230, 218] on div "Combo-Serie Button 0" at bounding box center [278, 219] width 116 height 16
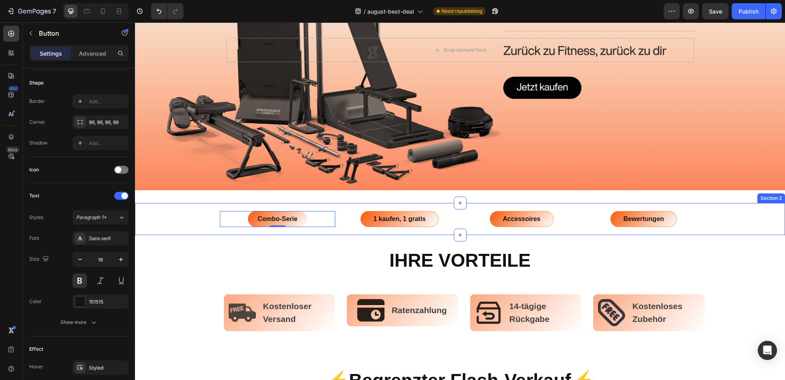
click at [222, 204] on div "Combo-Serie Button 0 1 kaufen, 1 gratis Button Accessoires Button Bewertungen B…" at bounding box center [460, 219] width 650 height 32
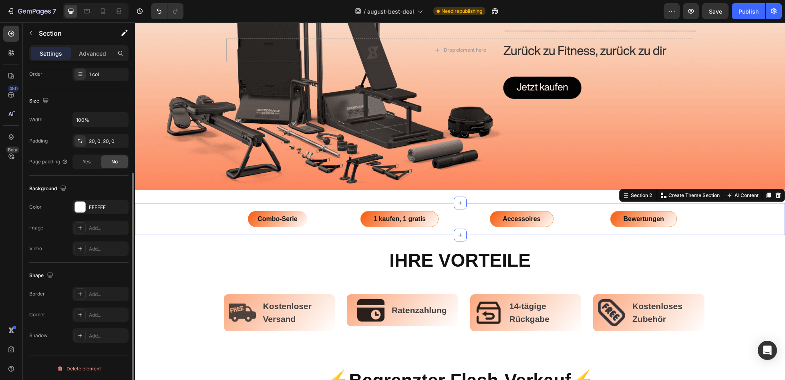
scroll to position [0, 0]
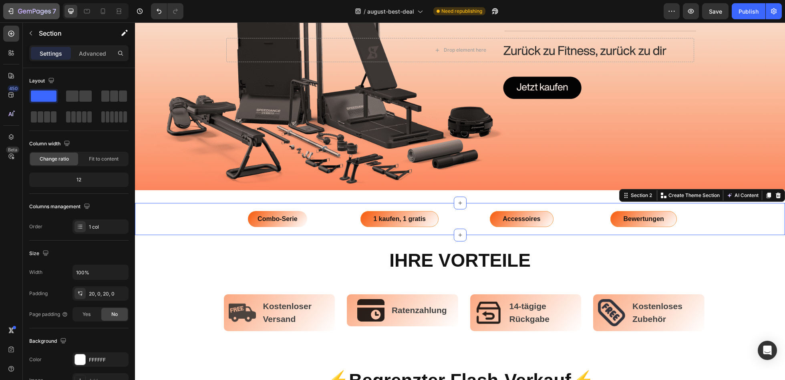
click at [12, 16] on div "7" at bounding box center [31, 11] width 49 height 10
